Goal: Task Accomplishment & Management: Manage account settings

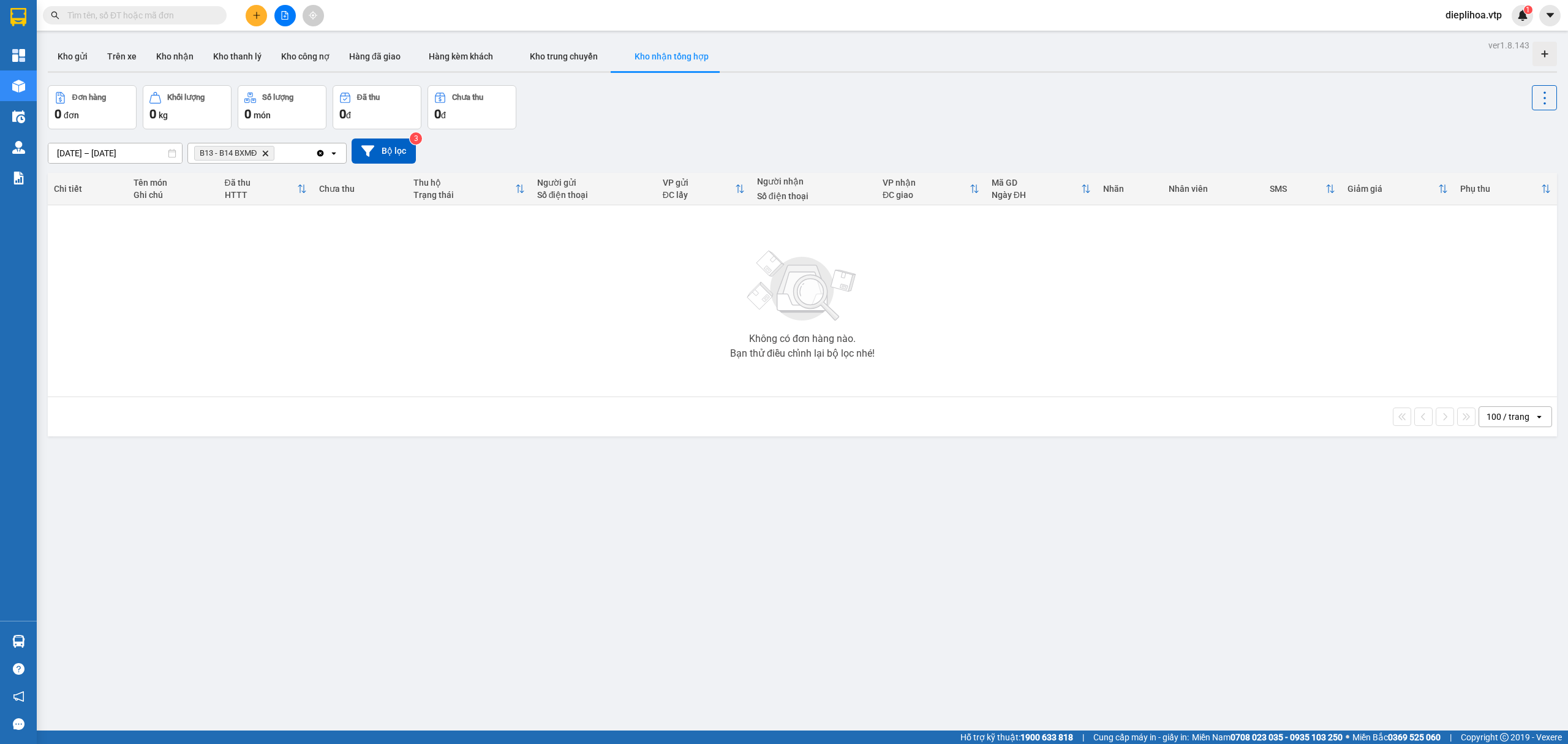
click at [267, 155] on icon "Delete" at bounding box center [265, 153] width 7 height 7
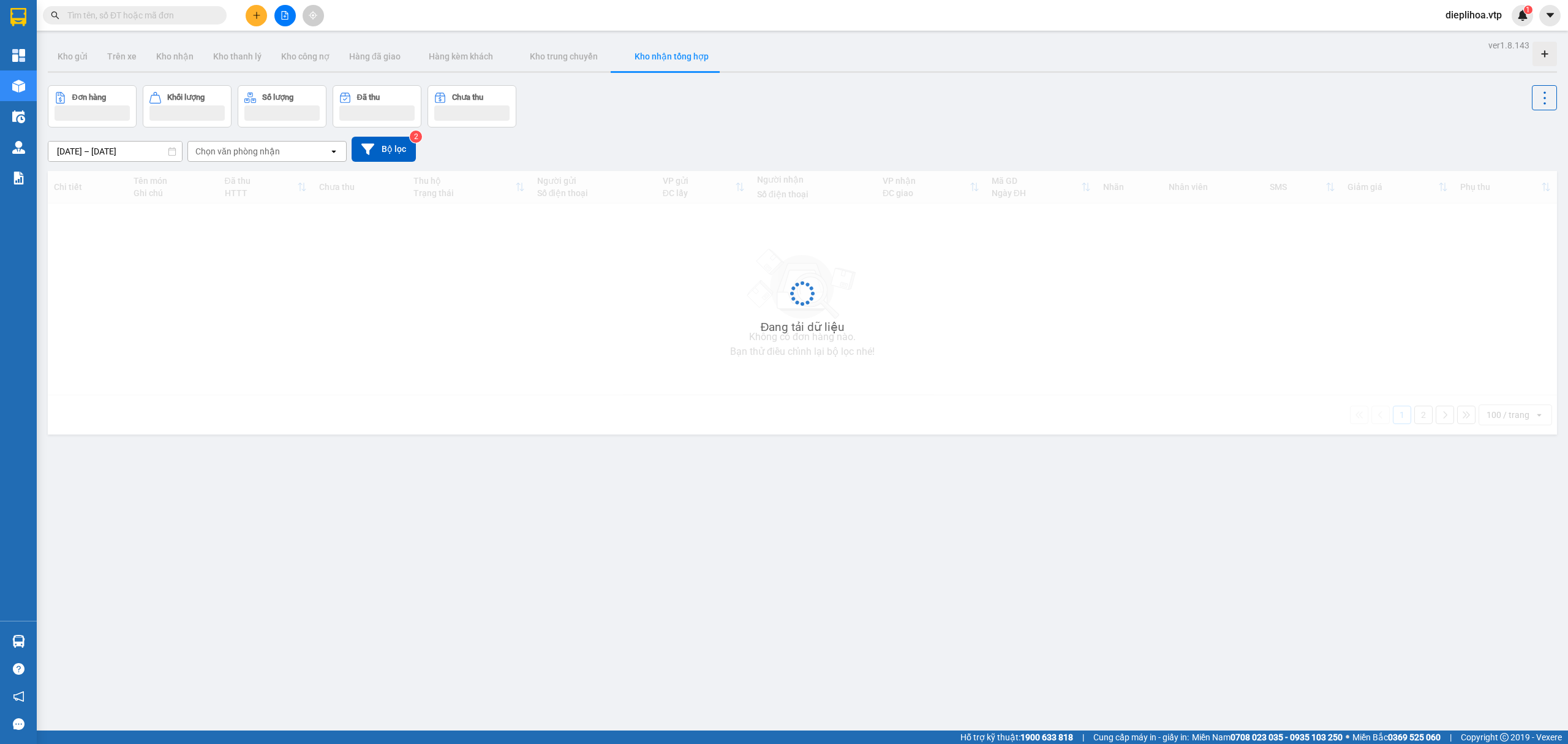
click at [267, 155] on div "Chọn văn phòng nhận" at bounding box center [237, 151] width 85 height 12
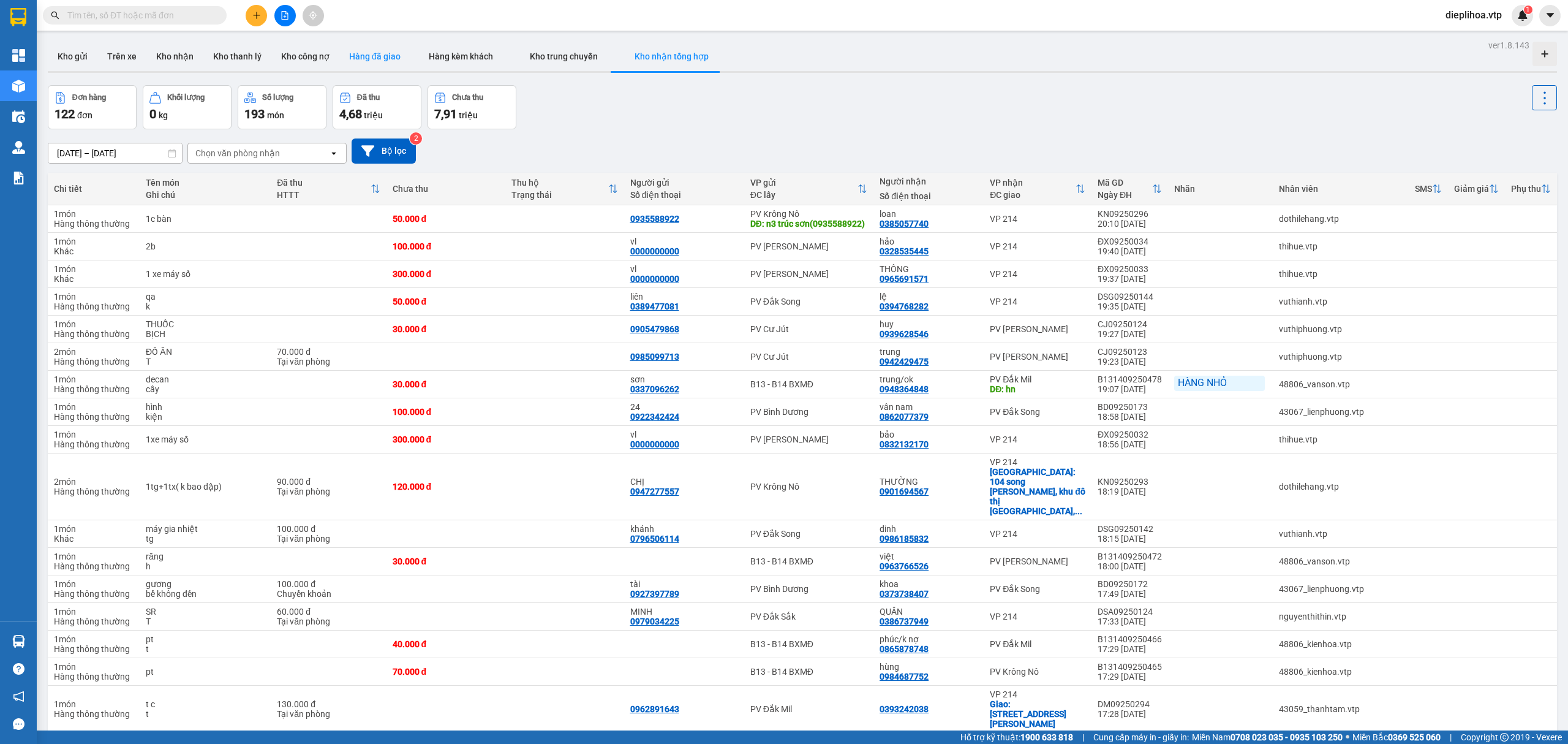
click at [391, 62] on button "Hàng đã giao" at bounding box center [375, 56] width 71 height 29
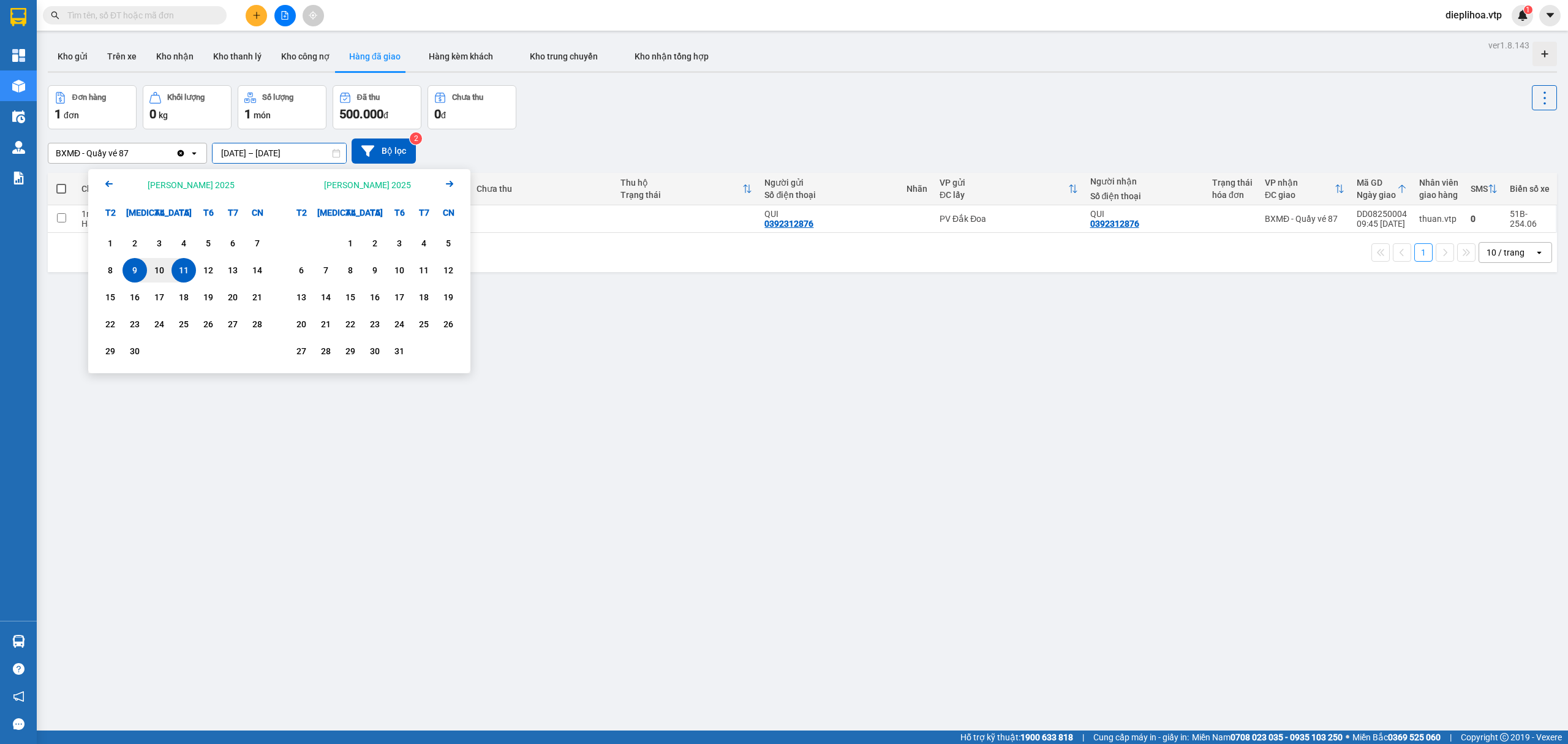
click at [317, 151] on input "[DATE] – [DATE]" at bounding box center [279, 153] width 133 height 19
click at [98, 246] on div "1" at bounding box center [110, 243] width 25 height 25
click at [175, 266] on div "11" at bounding box center [184, 270] width 17 height 15
type input "[DATE] – [DATE]"
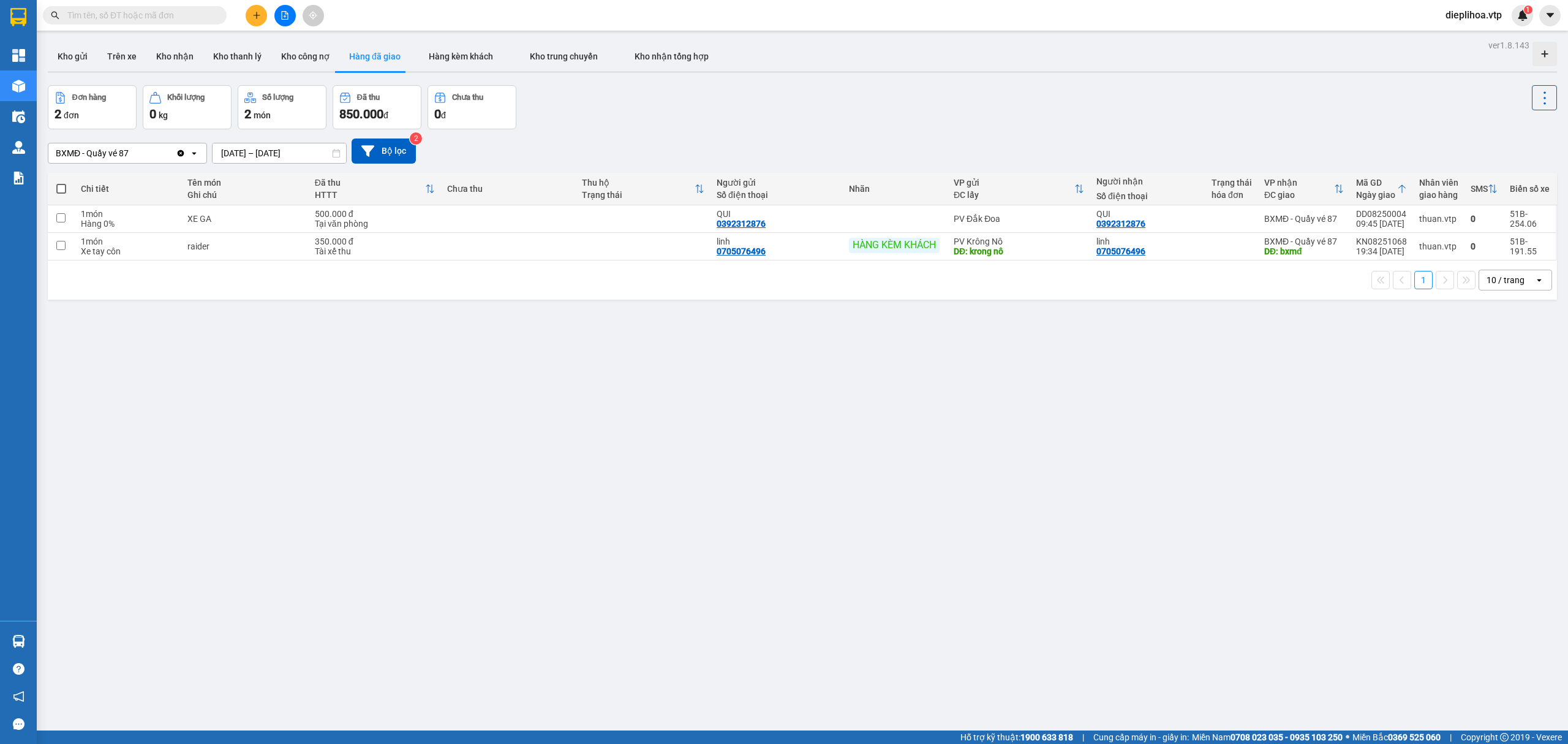
click at [183, 147] on div "Clear value open" at bounding box center [191, 153] width 31 height 19
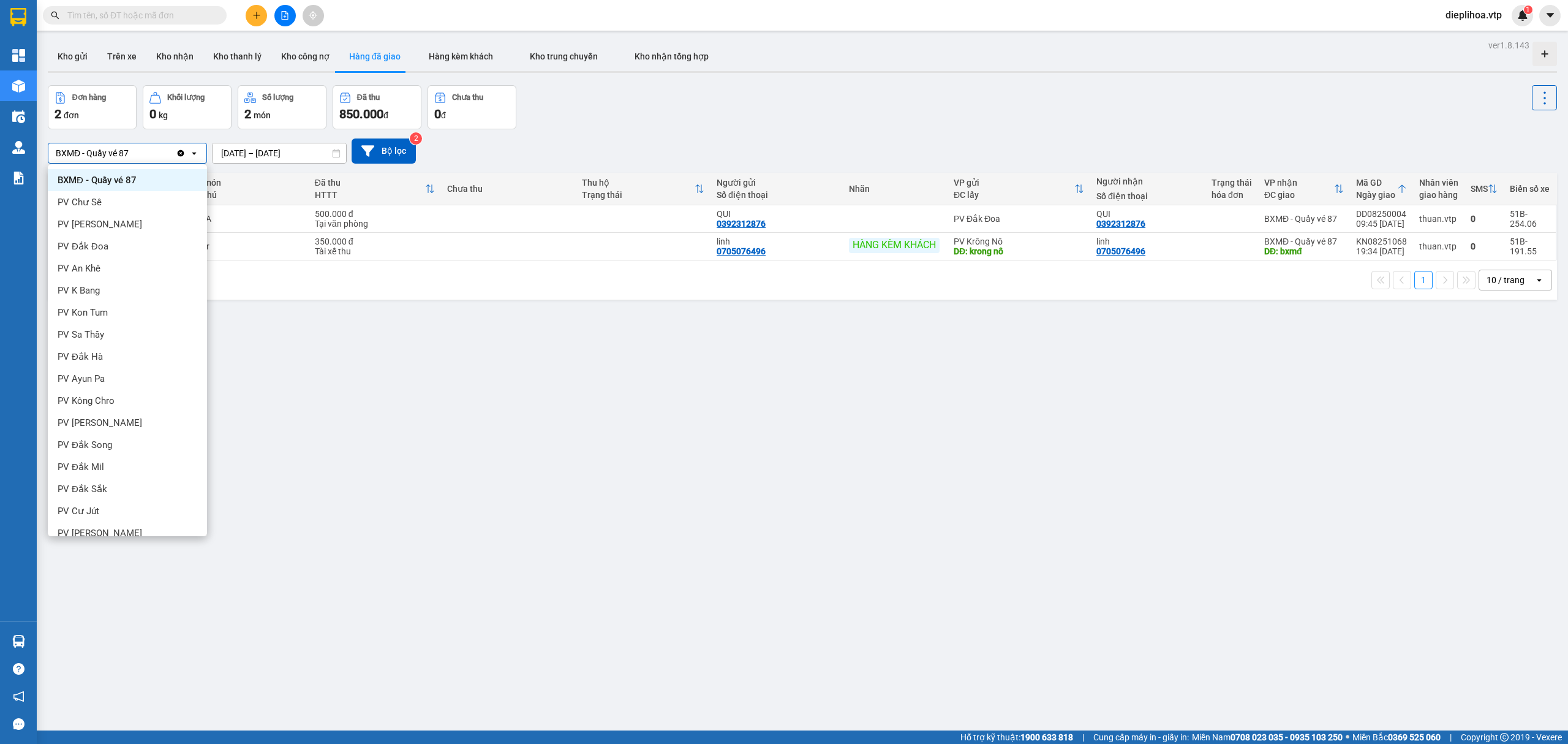
click at [177, 155] on icon "Clear value" at bounding box center [181, 153] width 10 height 10
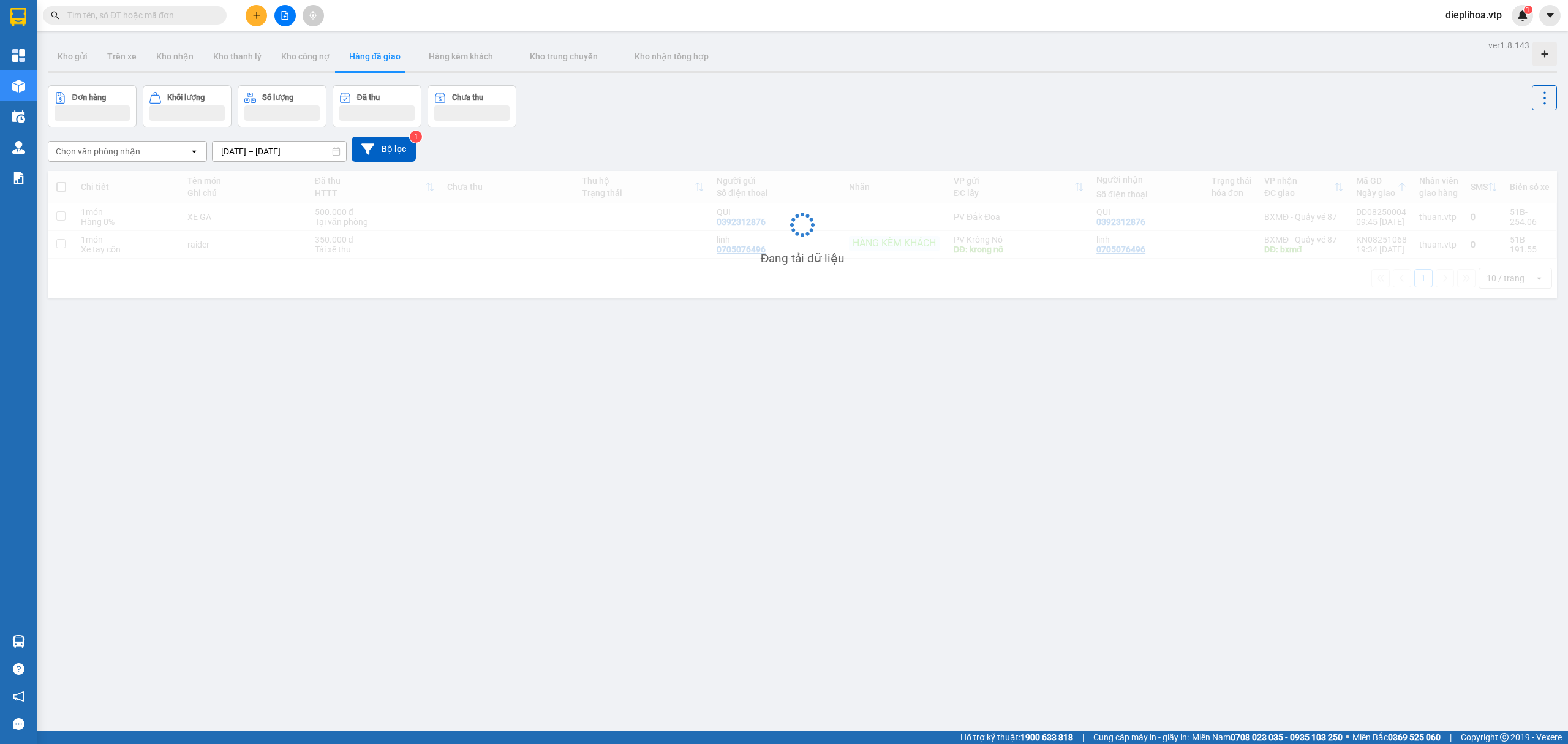
click at [145, 154] on div "Chọn văn phòng nhận" at bounding box center [119, 151] width 141 height 19
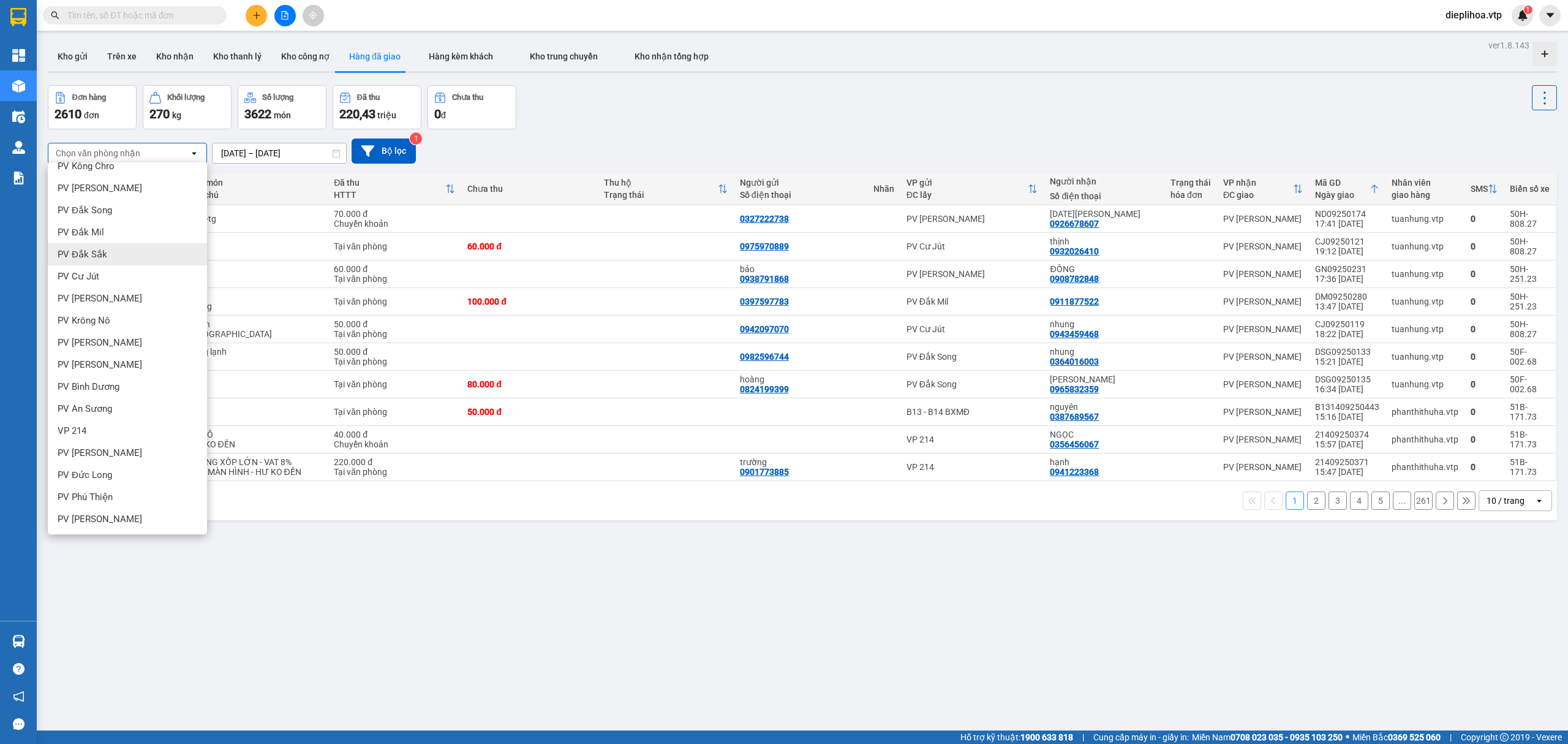
scroll to position [56, 0]
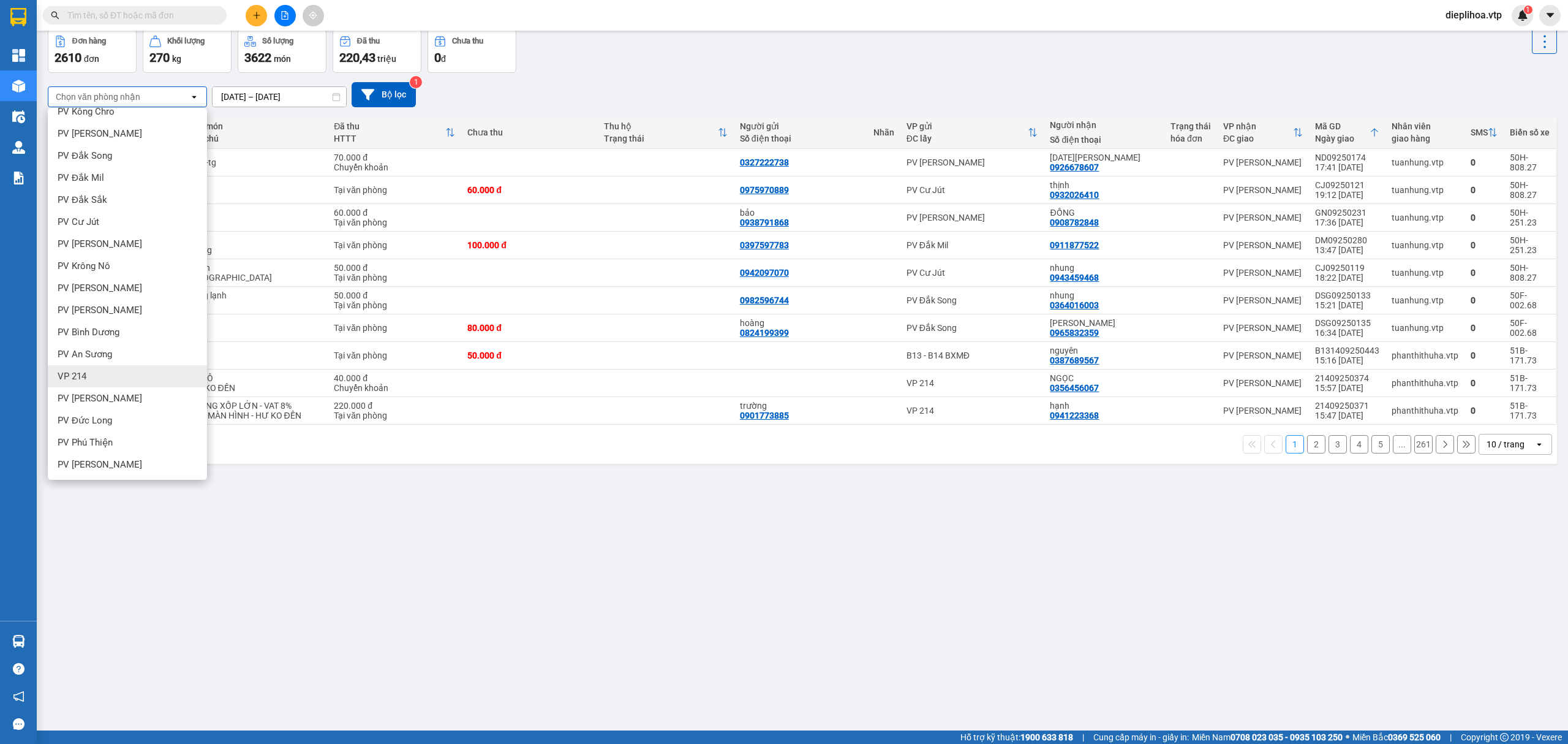
click at [116, 370] on div "VP 214" at bounding box center [127, 376] width 159 height 22
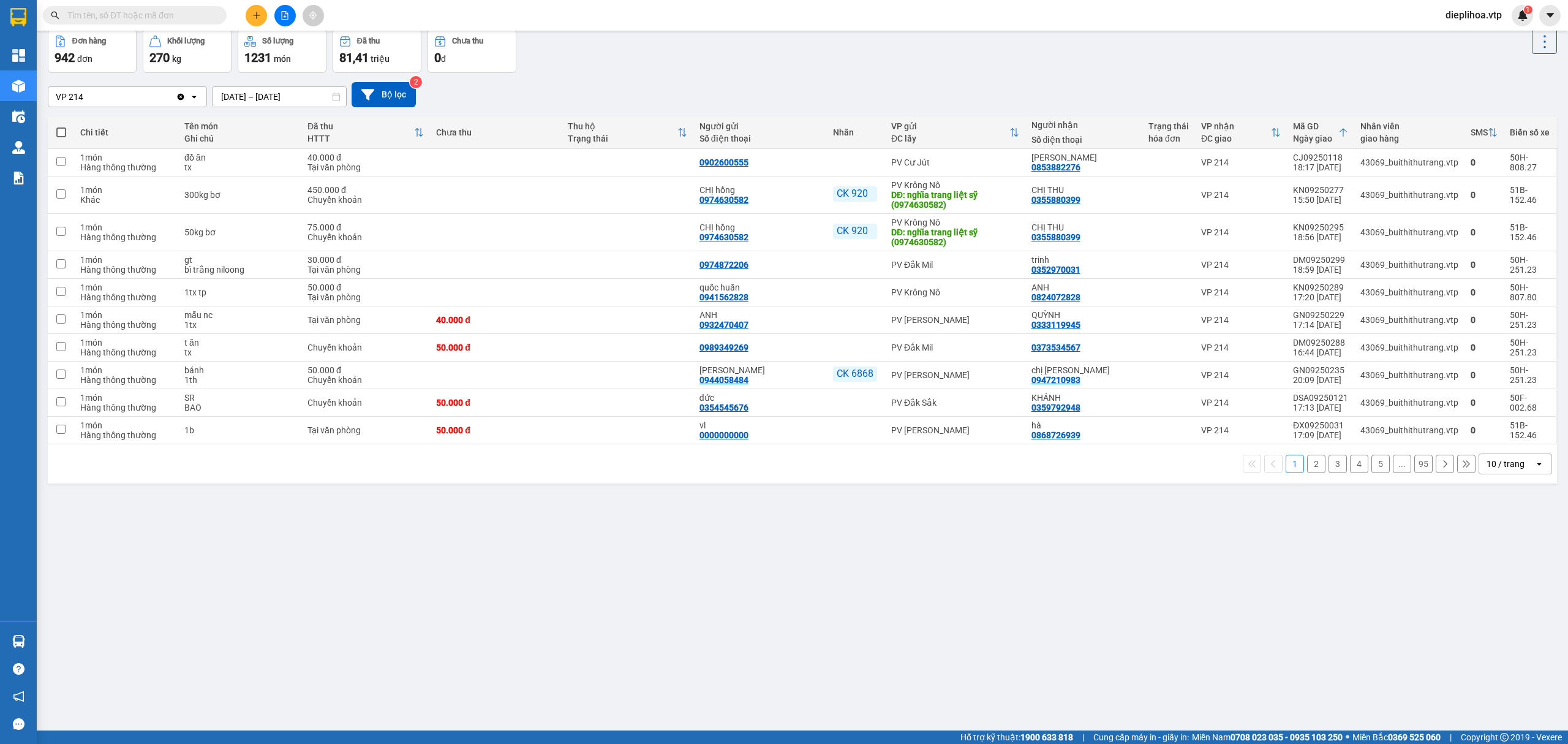
click at [1493, 464] on div "10 / trang" at bounding box center [1505, 464] width 38 height 12
click at [1505, 611] on div "100 / trang" at bounding box center [1503, 603] width 73 height 22
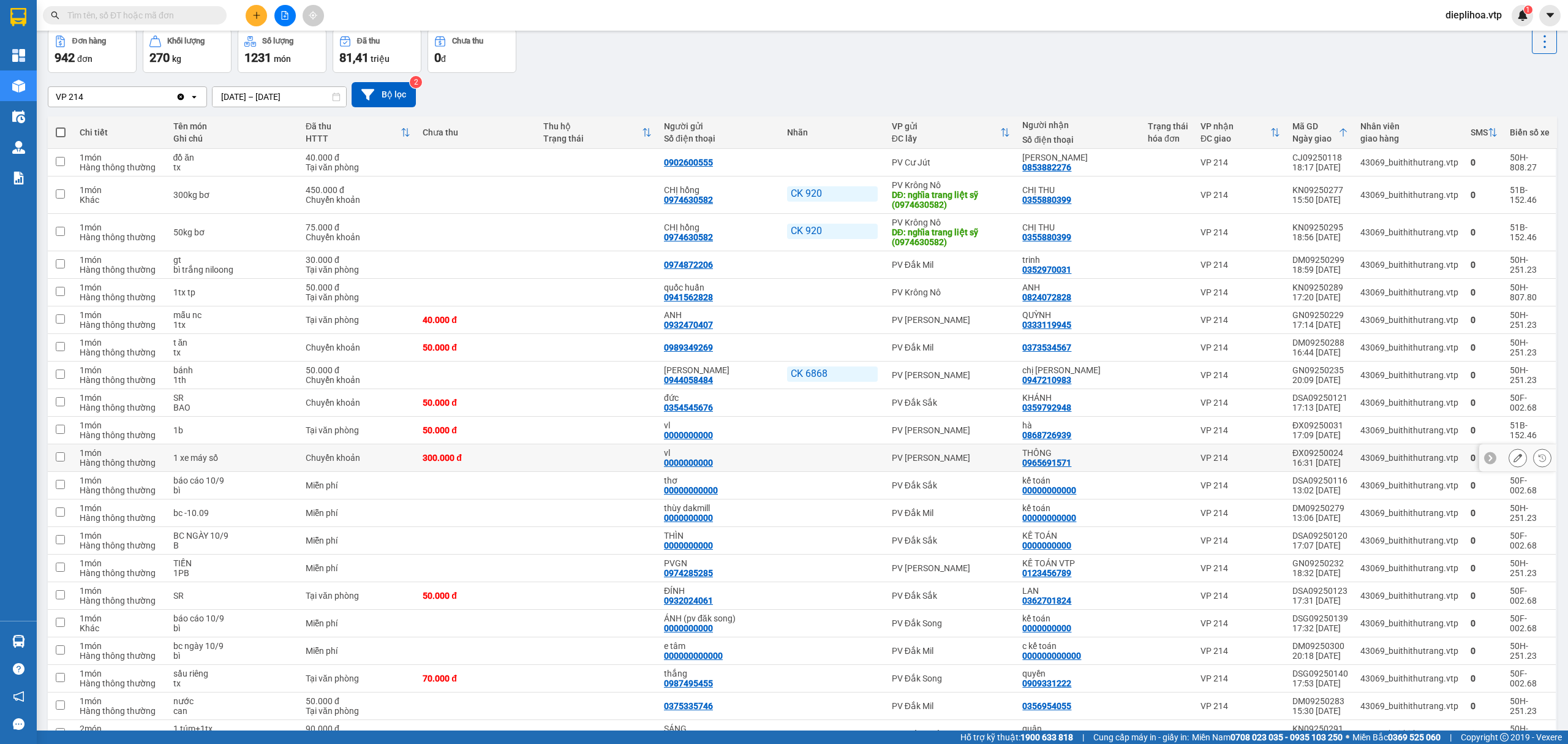
click at [1441, 472] on td "43069_buithithutrang.vtp" at bounding box center [1409, 458] width 110 height 27
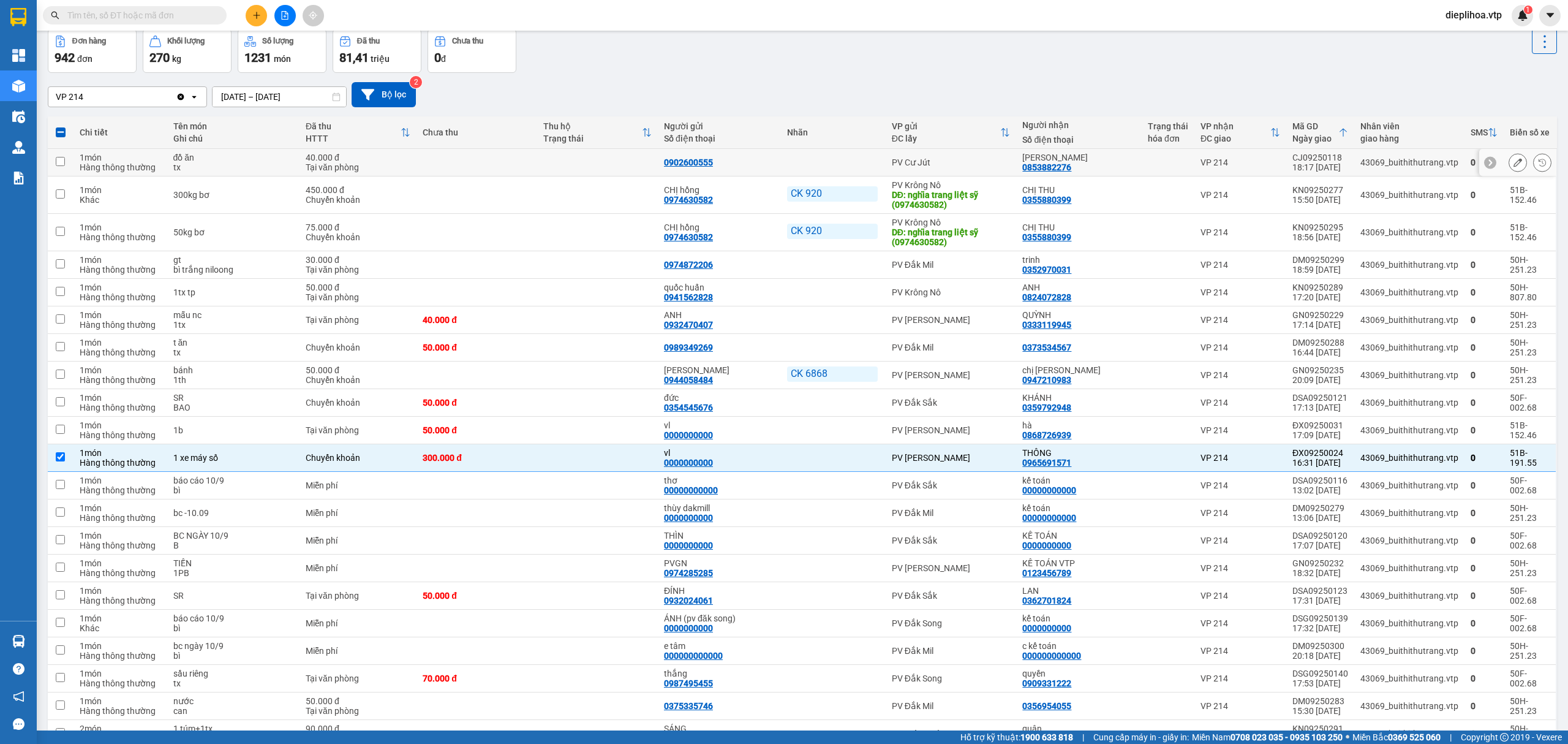
scroll to position [0, 0]
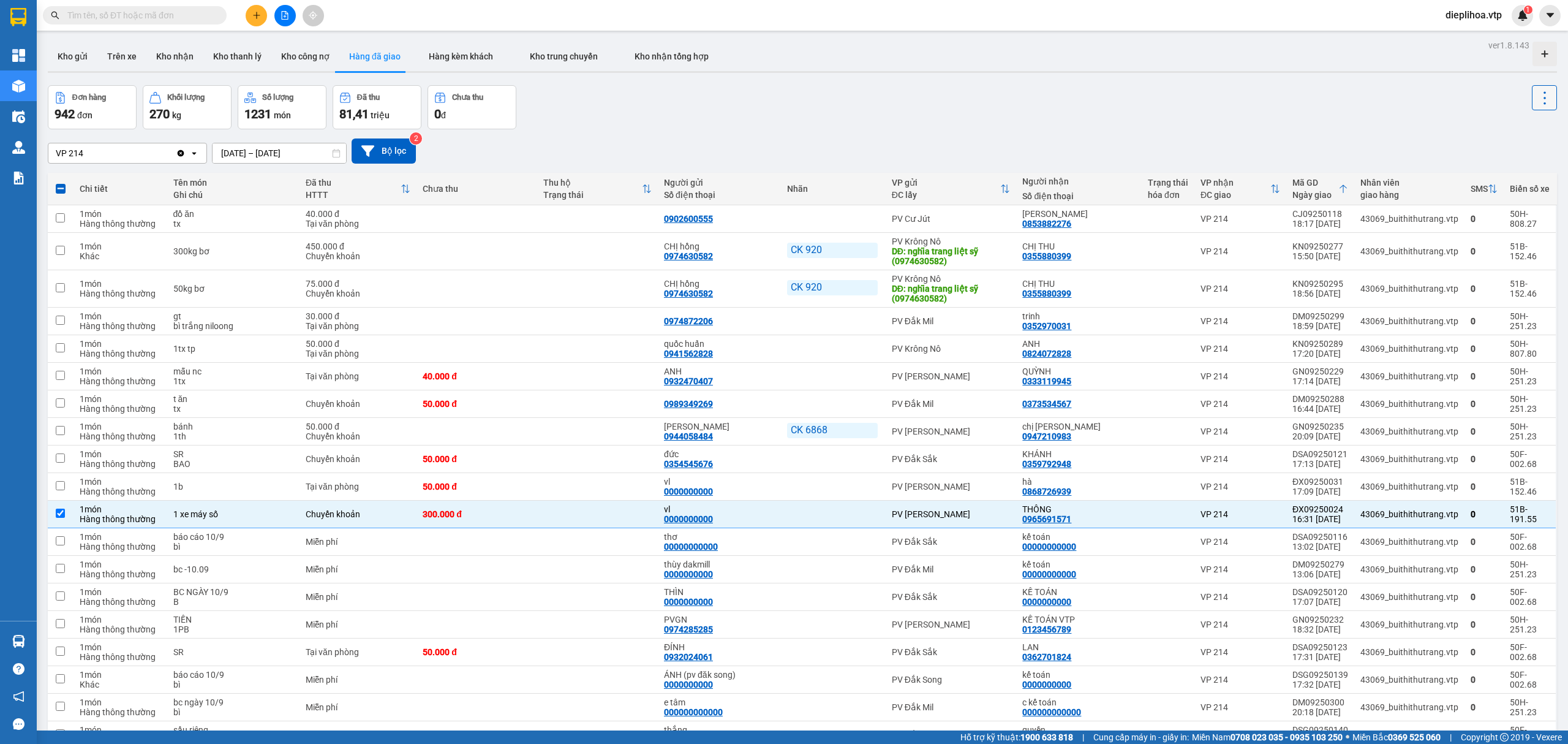
click at [1542, 91] on button at bounding box center [1545, 98] width 25 height 25
click at [1515, 152] on span "Xóa hoàn toàn" at bounding box center [1519, 152] width 56 height 12
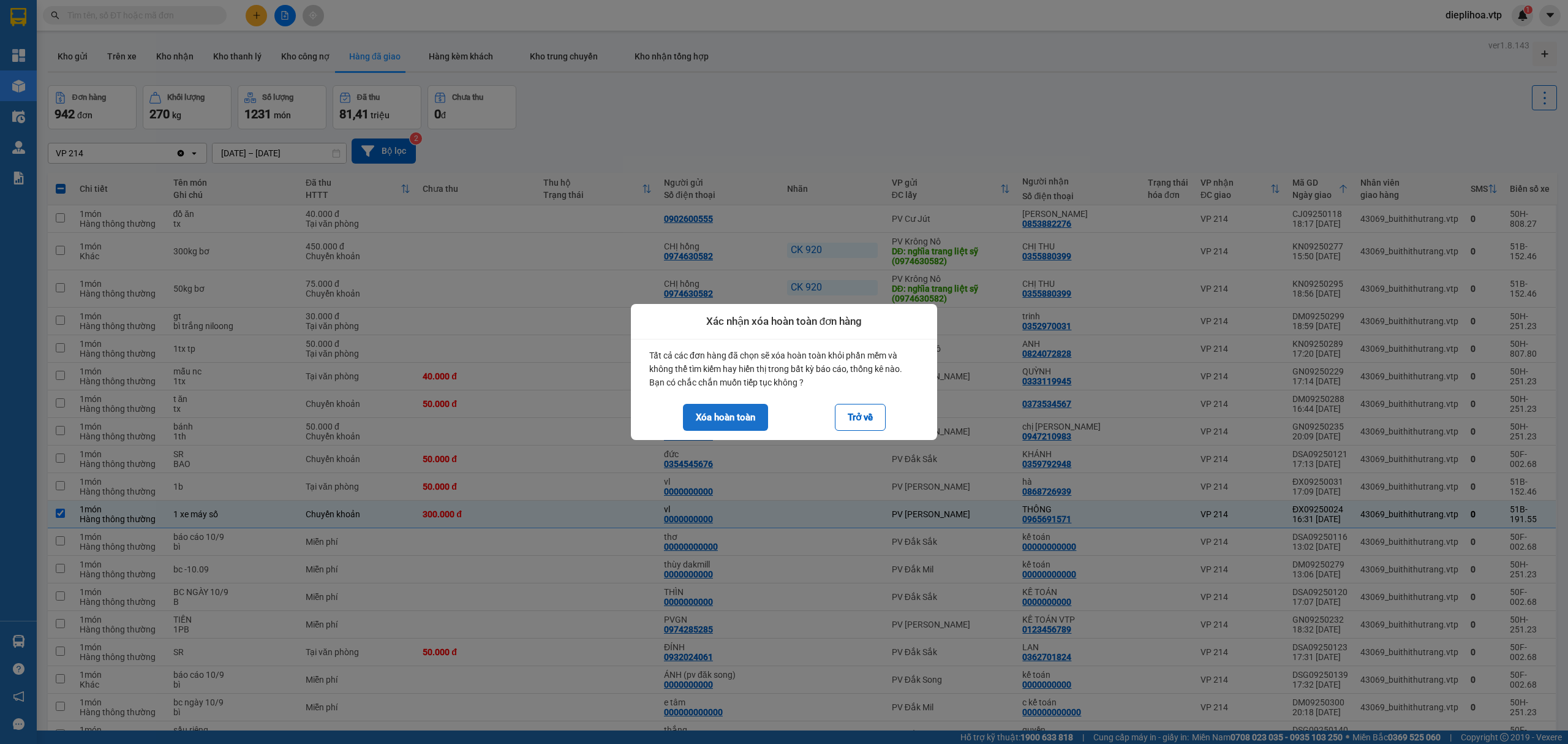
click at [751, 420] on button "Xóa hoàn toàn" at bounding box center [726, 417] width 85 height 27
checkbox input "false"
